Goal: Find contact information: Find contact information

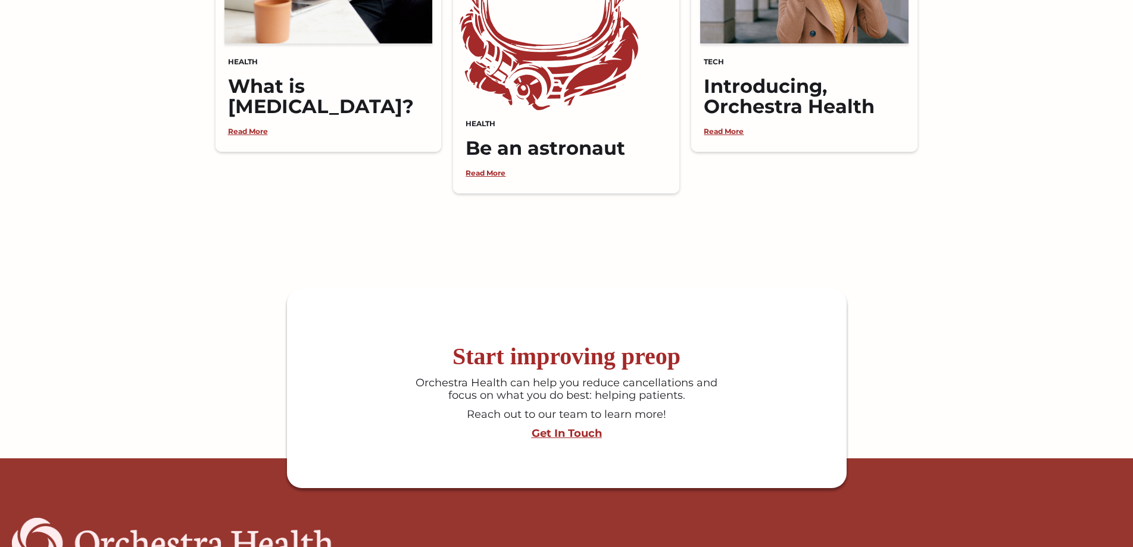
scroll to position [2974, 0]
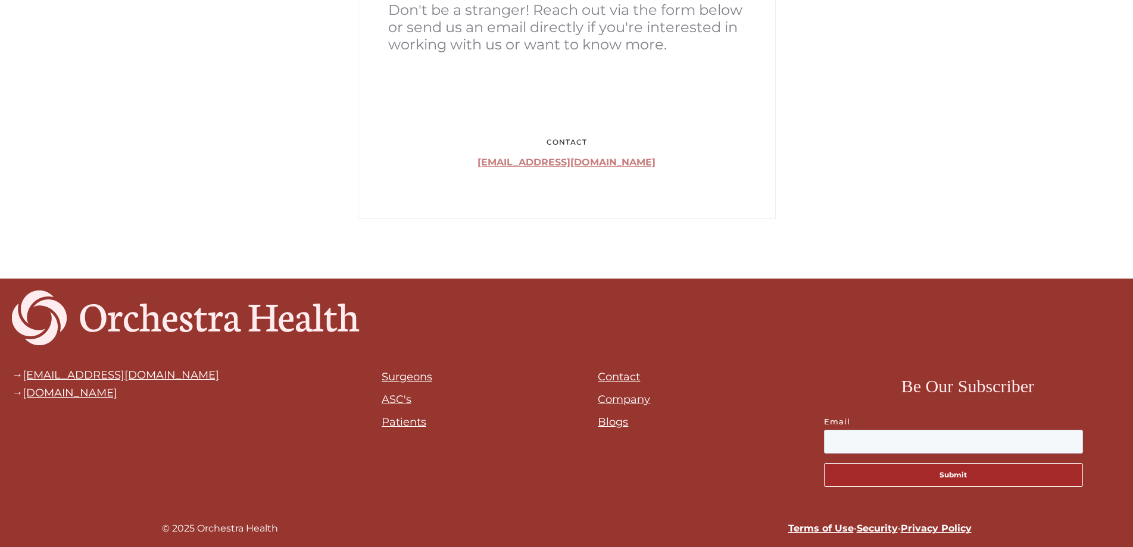
scroll to position [404, 0]
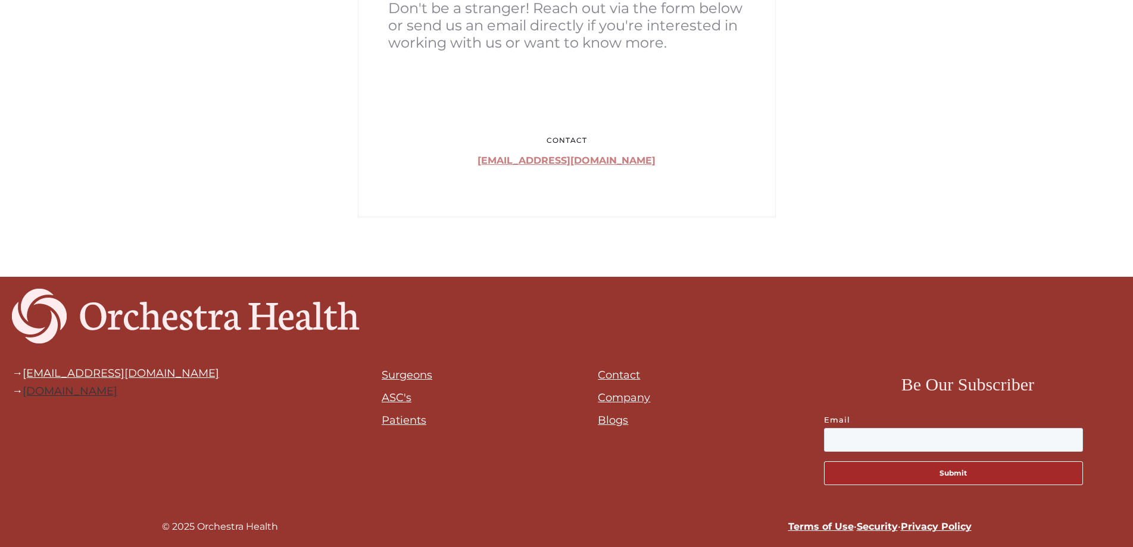
click at [99, 396] on link "orchestrahealth.com" at bounding box center [70, 390] width 95 height 13
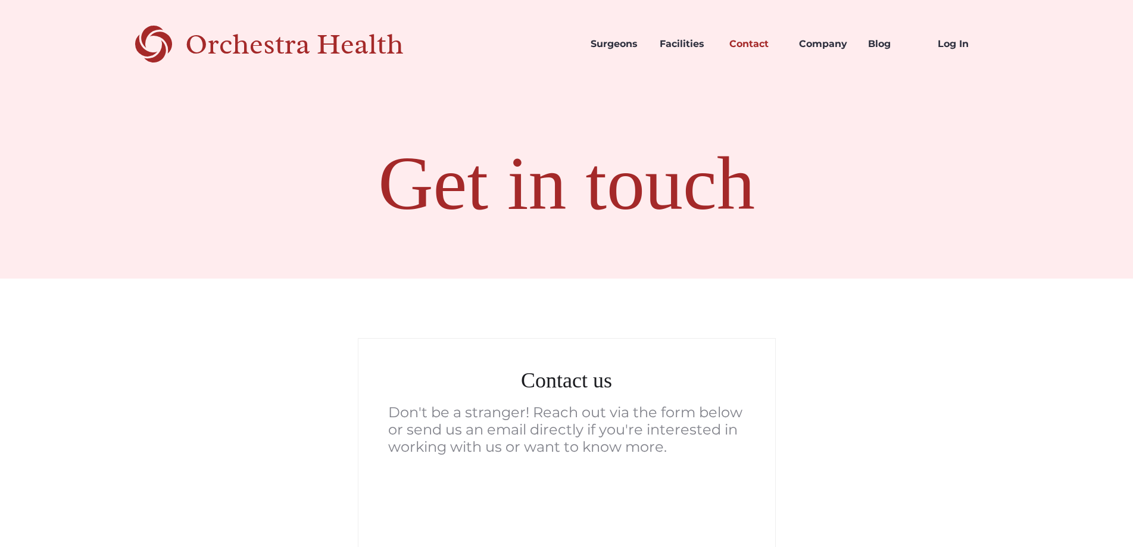
drag, startPoint x: 296, startPoint y: 46, endPoint x: 293, endPoint y: 86, distance: 40.6
click at [296, 46] on div "Orchestra Health" at bounding box center [315, 44] width 260 height 24
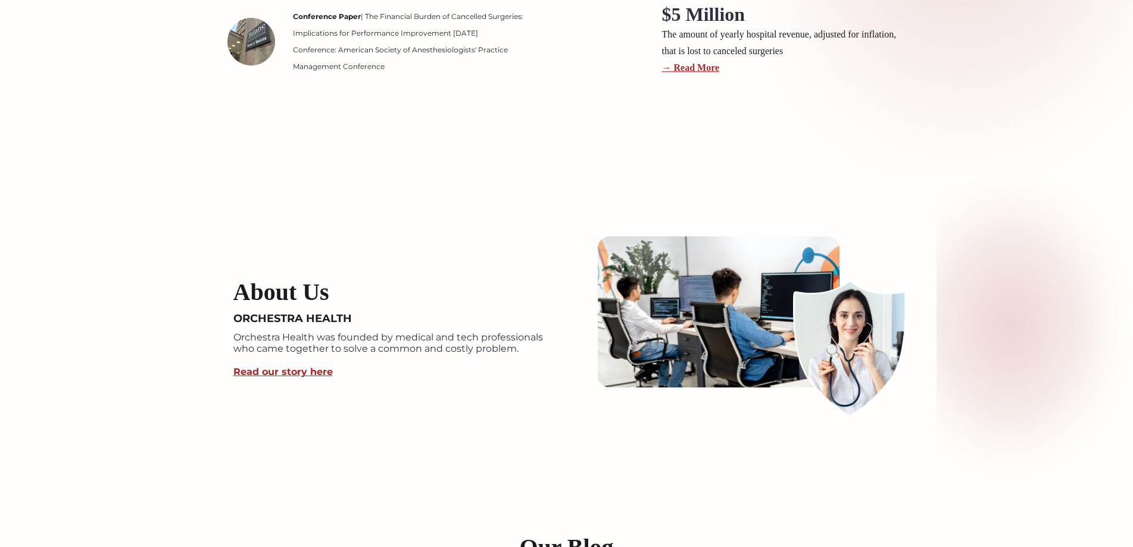
scroll to position [2262, 0]
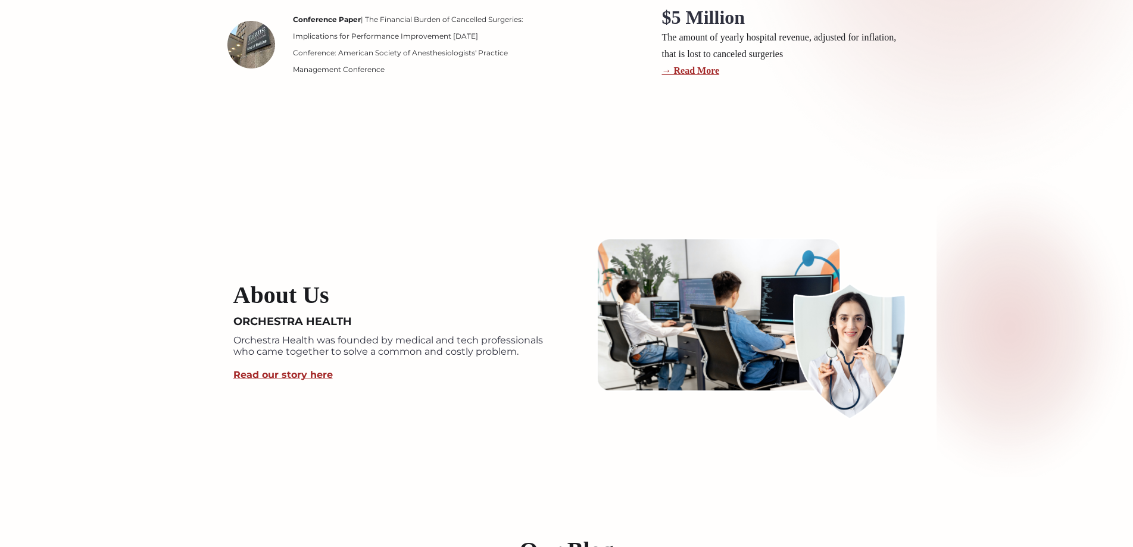
click at [283, 373] on link "Read our story here" at bounding box center [282, 374] width 99 height 11
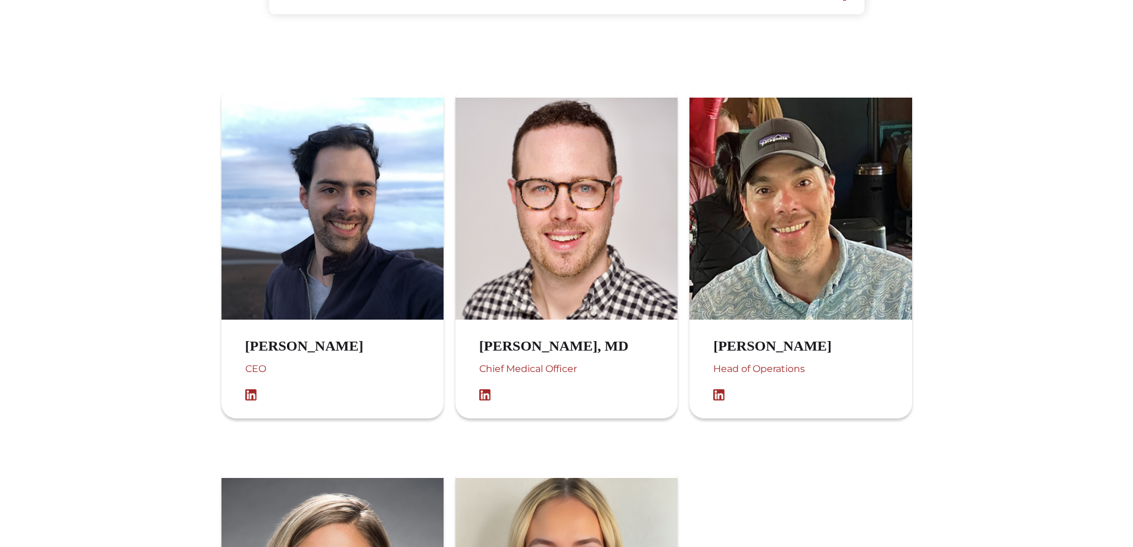
scroll to position [714, 0]
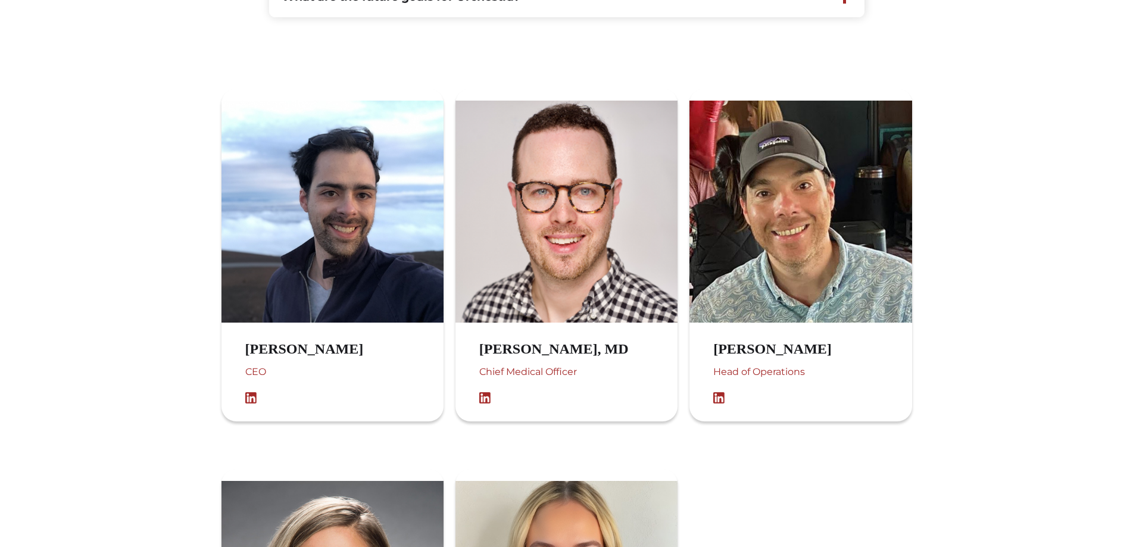
click at [741, 329] on div "[PERSON_NAME] Head of Operations" at bounding box center [800, 255] width 222 height 333
click at [749, 271] on img at bounding box center [800, 212] width 222 height 222
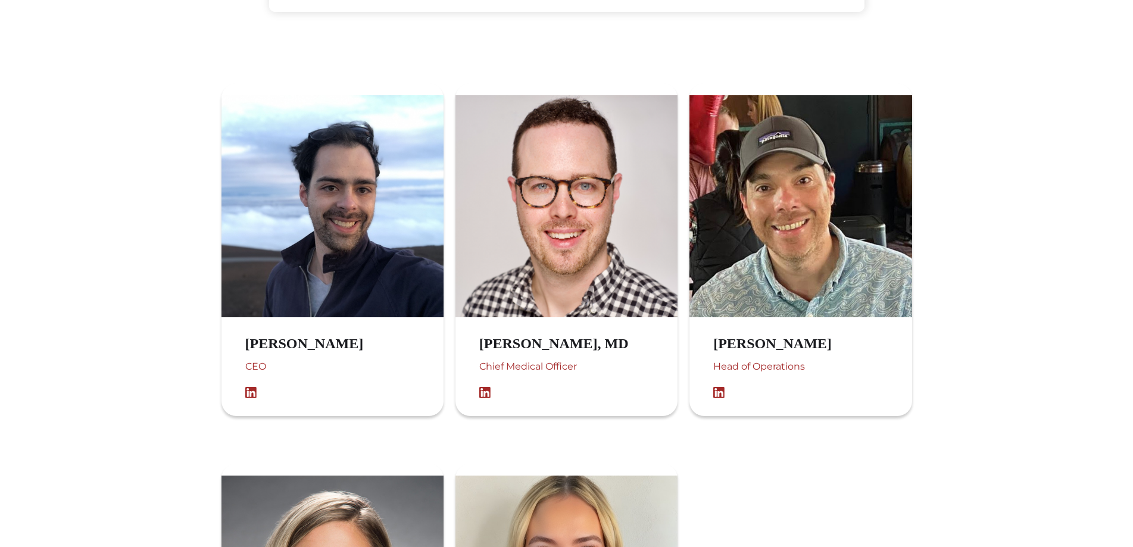
scroll to position [1071, 0]
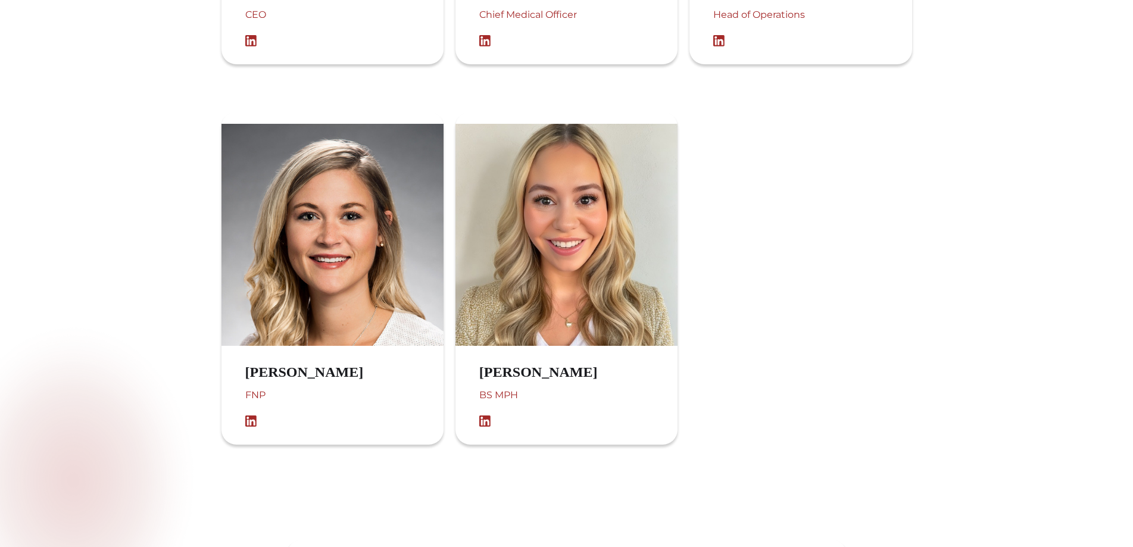
click at [305, 373] on h3 "[PERSON_NAME]" at bounding box center [316, 372] width 142 height 17
click at [305, 373] on h3 "Katie Longacre" at bounding box center [316, 372] width 142 height 17
click at [265, 406] on div "FNP" at bounding box center [316, 401] width 142 height 29
drag, startPoint x: 264, startPoint y: 399, endPoint x: 230, endPoint y: 365, distance: 48.4
click at [230, 365] on div "Katie Longacre FNP" at bounding box center [307, 395] width 172 height 75
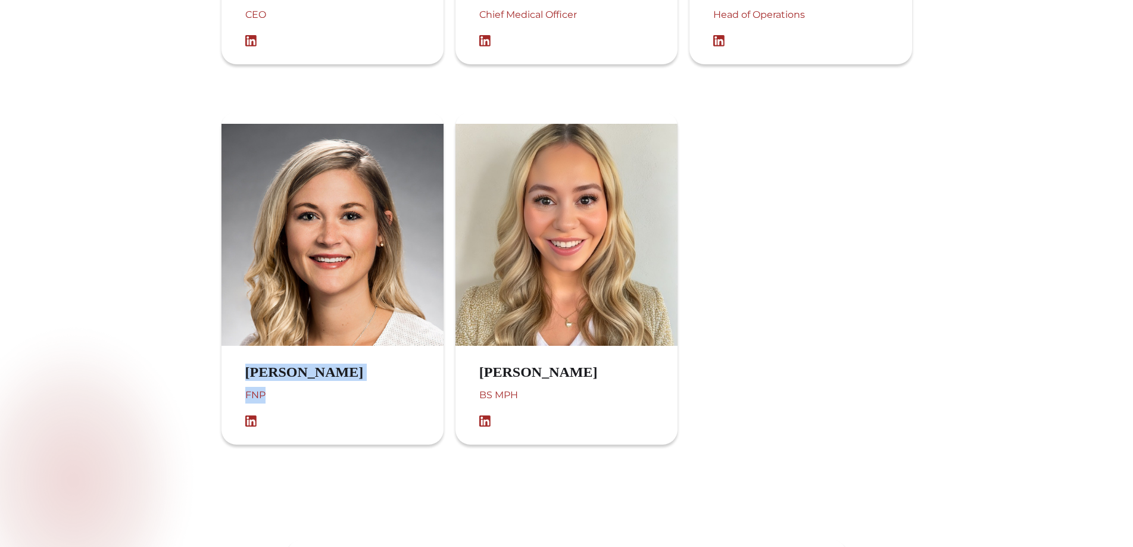
copy div "Katie Longacre FNP"
click at [0, 370] on section at bounding box center [566, 480] width 1133 height 357
drag, startPoint x: 305, startPoint y: 377, endPoint x: 251, endPoint y: 381, distance: 54.3
click at [246, 379] on h3 "Katie Longacre" at bounding box center [316, 372] width 142 height 17
click at [245, 379] on h3 "Katie Longacre" at bounding box center [316, 372] width 142 height 17
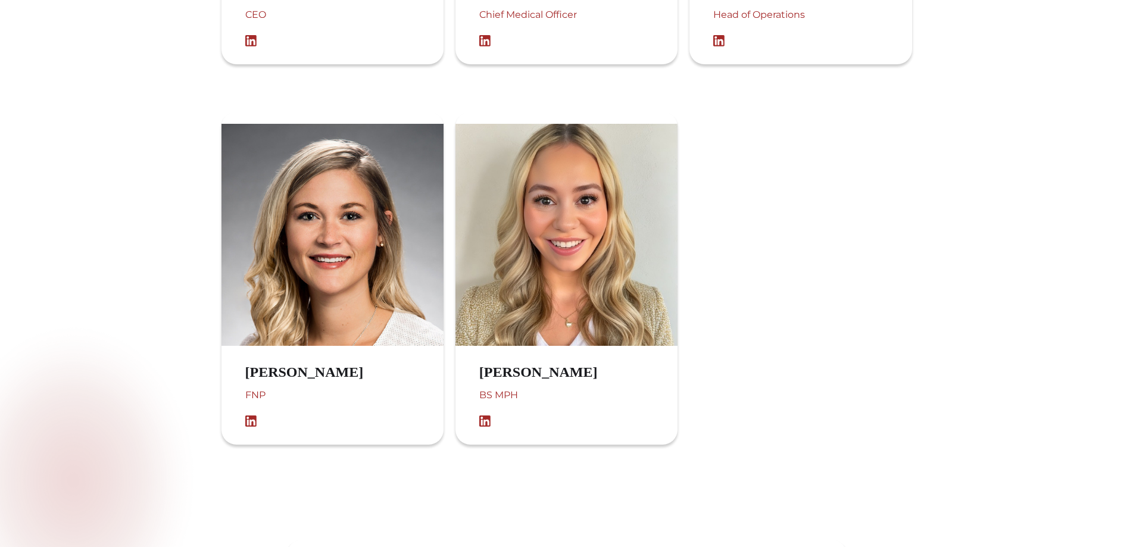
drag, startPoint x: 342, startPoint y: 377, endPoint x: 227, endPoint y: 368, distance: 115.8
click at [224, 380] on div "Katie Longacre FNP" at bounding box center [307, 395] width 172 height 75
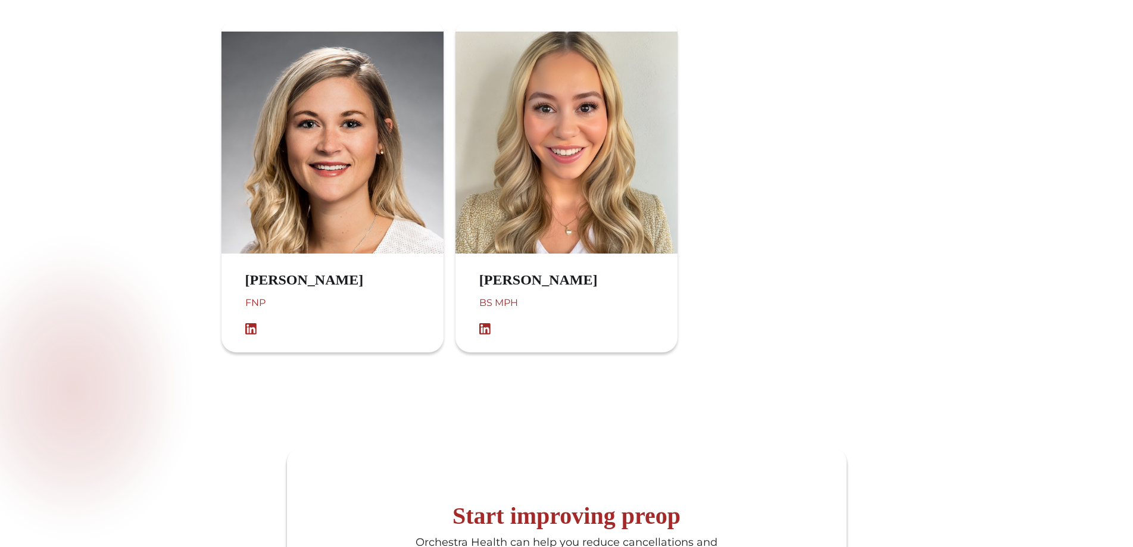
scroll to position [1553, 0]
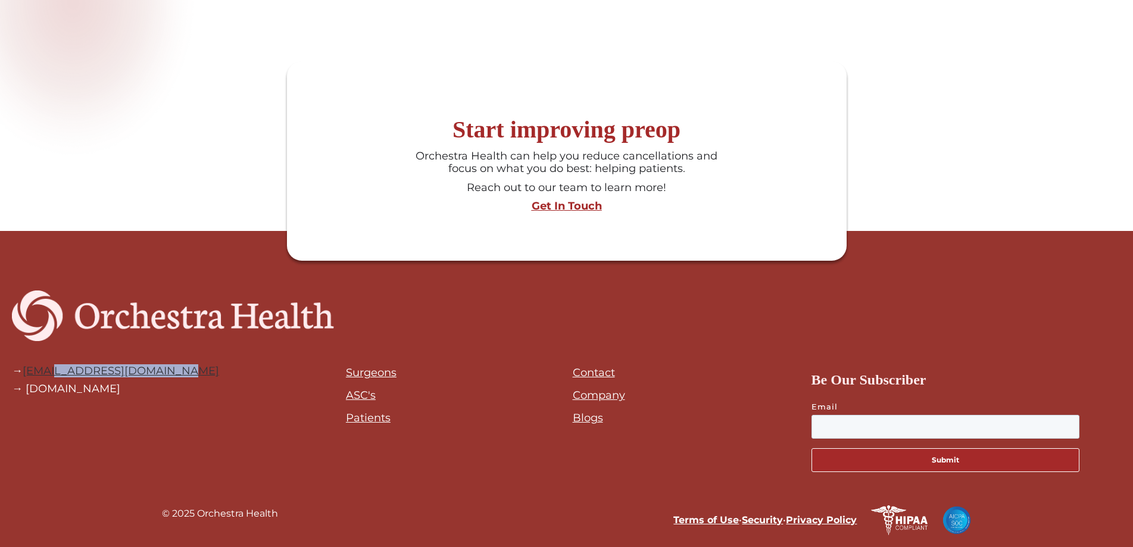
drag, startPoint x: 179, startPoint y: 369, endPoint x: 55, endPoint y: 368, distance: 124.4
click at [55, 368] on div "→ hello@orchestrahealth.com → orchestrahealth.com" at bounding box center [173, 417] width 322 height 129
copy link "@orchestrahealth.com"
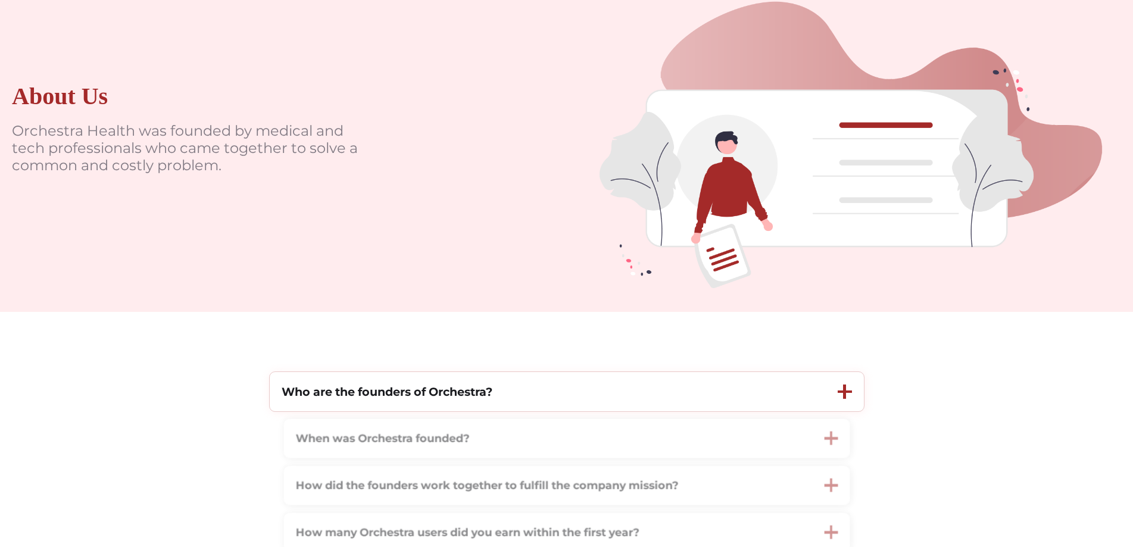
scroll to position [0, 0]
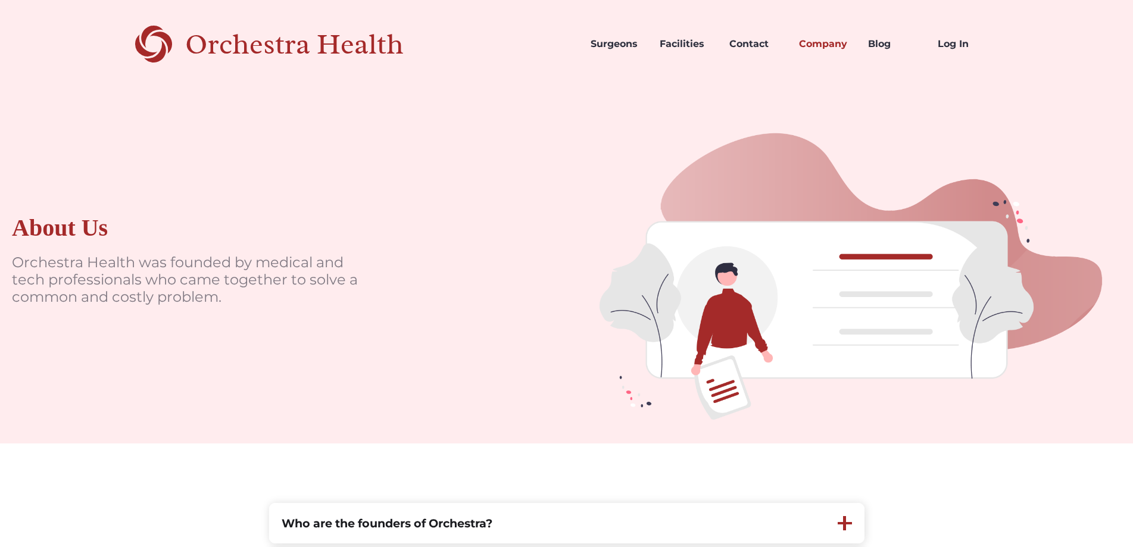
click at [305, 45] on div "Orchestra Health" at bounding box center [315, 44] width 260 height 24
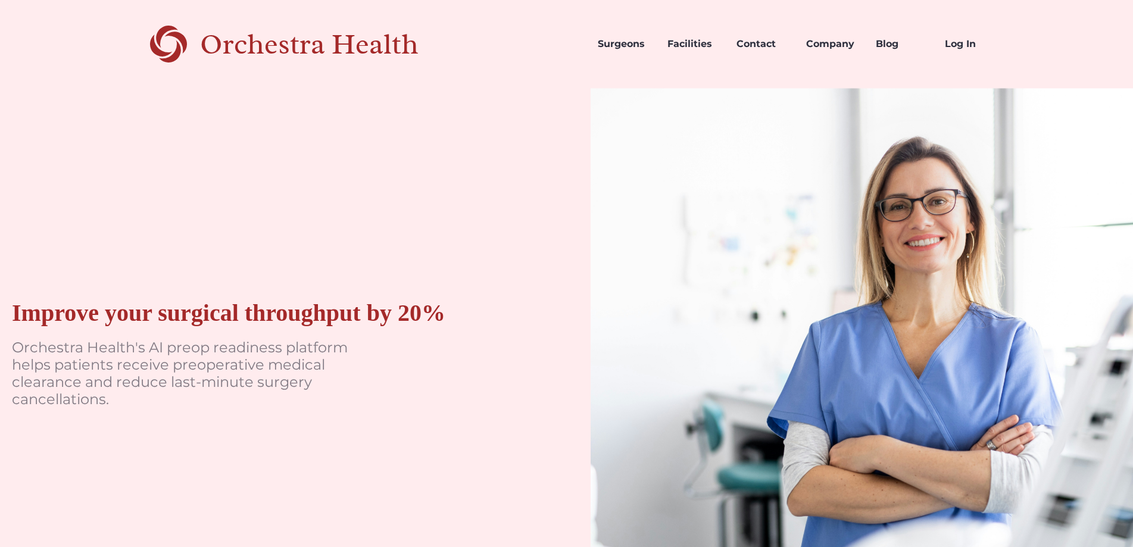
click at [315, 185] on div "Improve your surgical throughput by 20% Orchestra Health's AI preop readiness p…" at bounding box center [271, 359] width 543 height 543
